Goal: Task Accomplishment & Management: Manage account settings

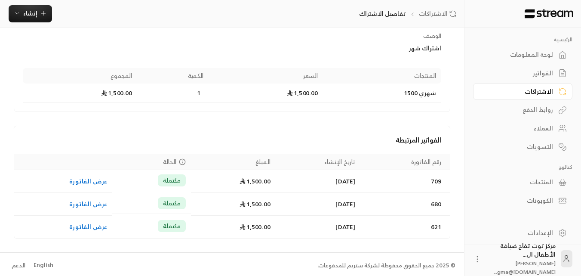
scroll to position [101, 0]
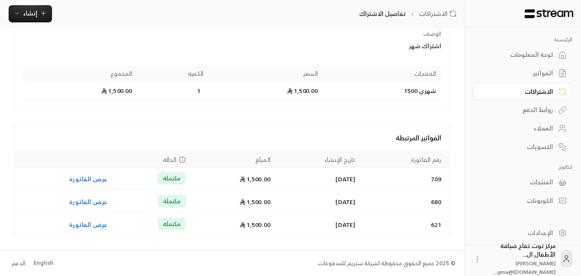
click at [547, 231] on div "الإعدادات" at bounding box center [518, 232] width 69 height 9
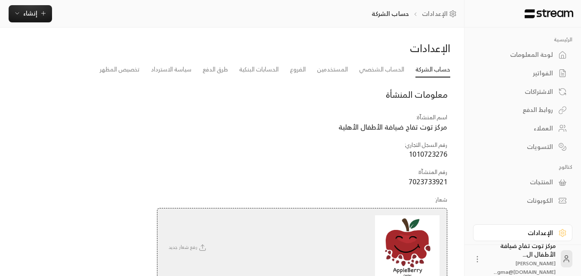
click at [538, 93] on div "الاشتراكات" at bounding box center [518, 91] width 69 height 9
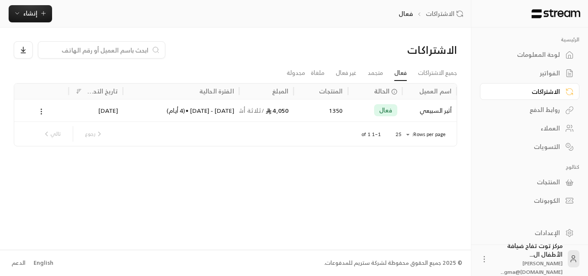
click at [544, 72] on div "الفواتير" at bounding box center [524, 73] width 69 height 9
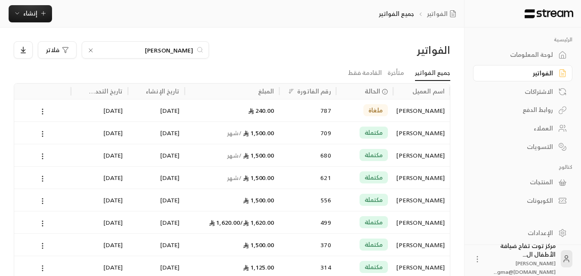
click at [92, 51] on icon at bounding box center [90, 50] width 7 height 7
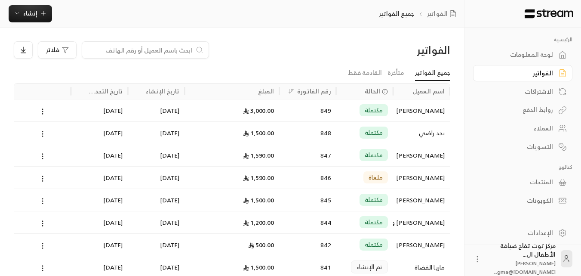
click at [417, 112] on div "[PERSON_NAME]" at bounding box center [421, 110] width 46 height 22
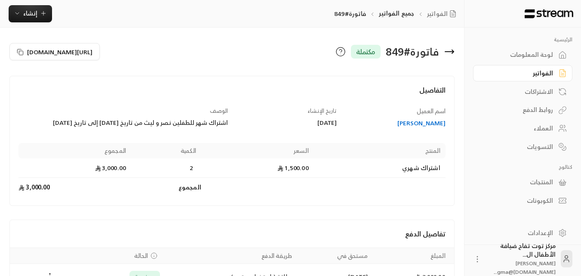
click at [426, 119] on div "[PERSON_NAME]" at bounding box center [395, 123] width 101 height 9
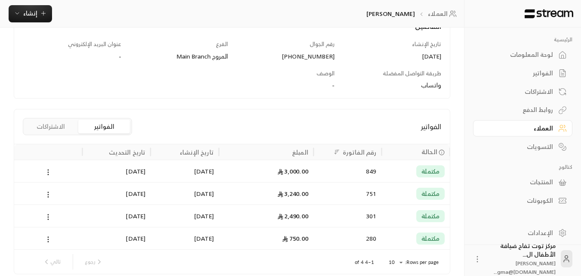
scroll to position [156, 0]
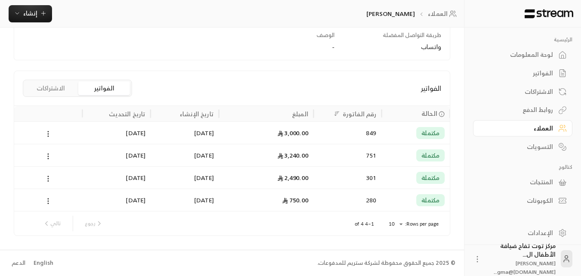
click at [397, 129] on div "مكتملة" at bounding box center [416, 133] width 58 height 22
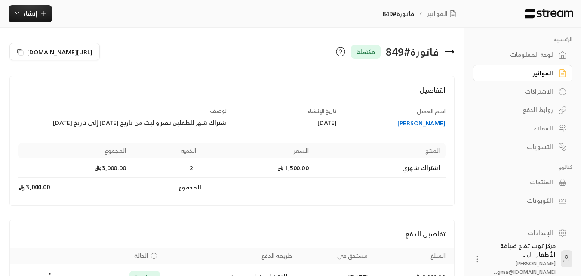
click at [539, 74] on div "الفواتير" at bounding box center [518, 73] width 69 height 9
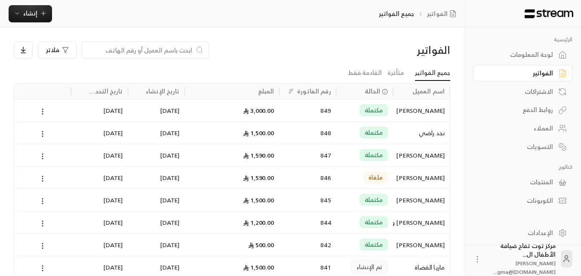
click at [421, 159] on div "[PERSON_NAME]" at bounding box center [421, 155] width 46 height 22
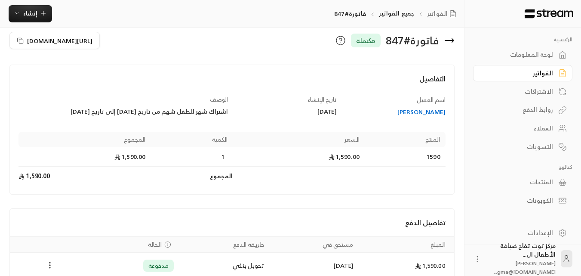
scroll to position [54, 0]
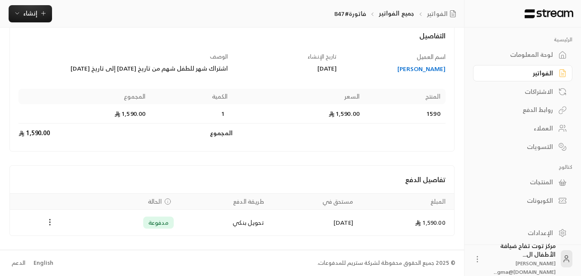
click at [49, 223] on icon "Payments" at bounding box center [50, 222] width 9 height 9
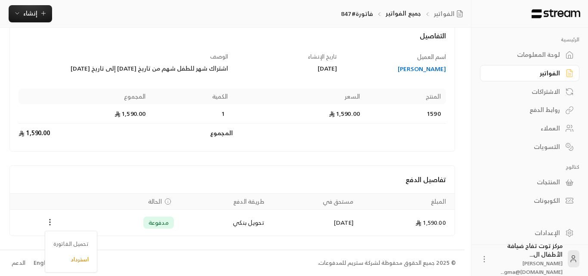
click at [49, 223] on div at bounding box center [294, 138] width 588 height 276
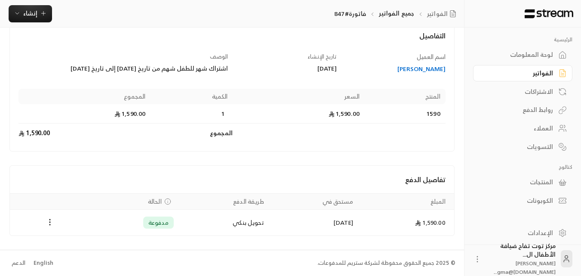
click at [541, 71] on div "الفواتير" at bounding box center [518, 73] width 69 height 9
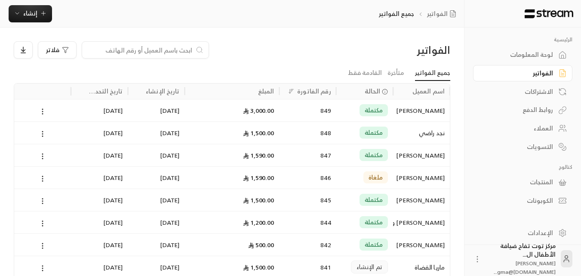
click at [541, 92] on div "الاشتراكات" at bounding box center [518, 91] width 69 height 9
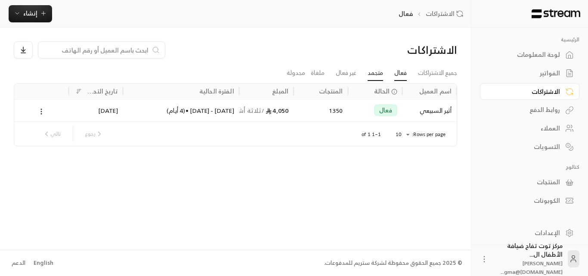
click at [371, 77] on link "متجمد" at bounding box center [374, 72] width 15 height 15
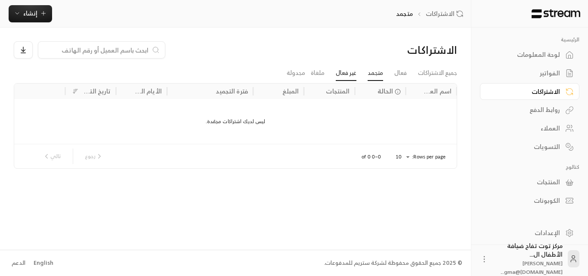
click at [340, 74] on link "غير فعال" at bounding box center [346, 72] width 21 height 15
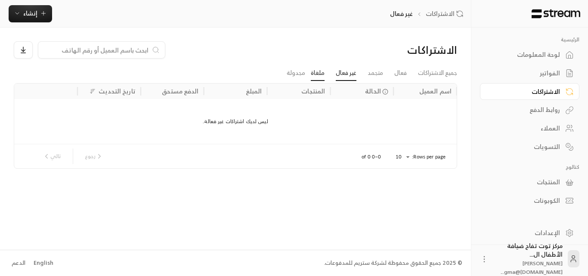
click at [321, 76] on link "ملغاة" at bounding box center [318, 72] width 14 height 15
